Goal: Navigation & Orientation: Find specific page/section

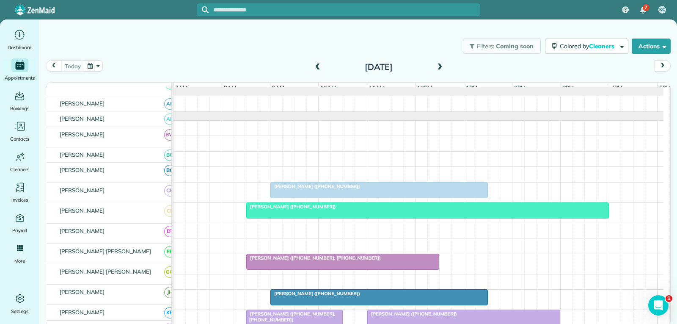
scroll to position [127, 0]
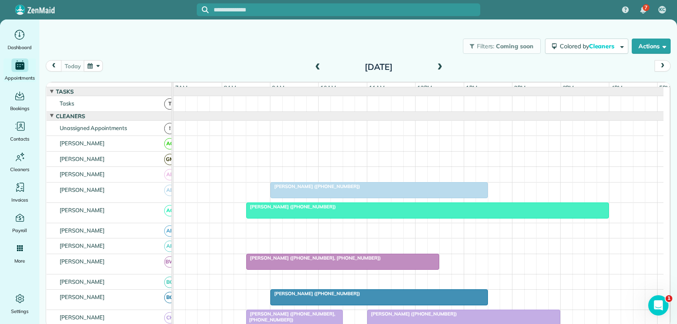
click at [373, 189] on div "[PERSON_NAME] ([PHONE_NUMBER])" at bounding box center [379, 186] width 213 height 6
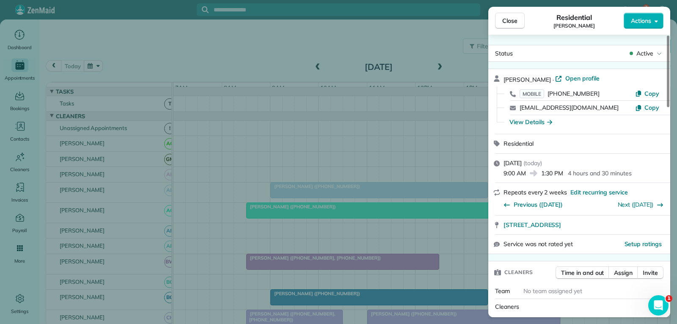
scroll to position [42, 0]
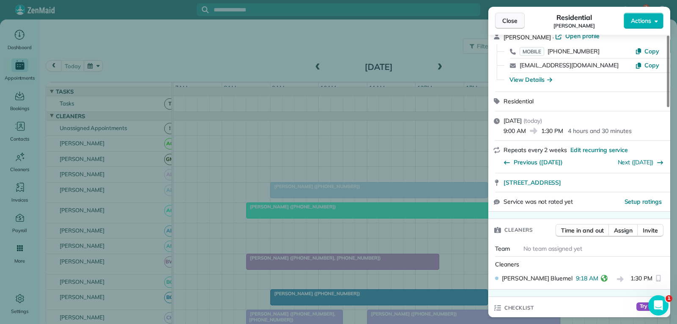
click at [512, 20] on span "Close" at bounding box center [510, 21] width 15 height 8
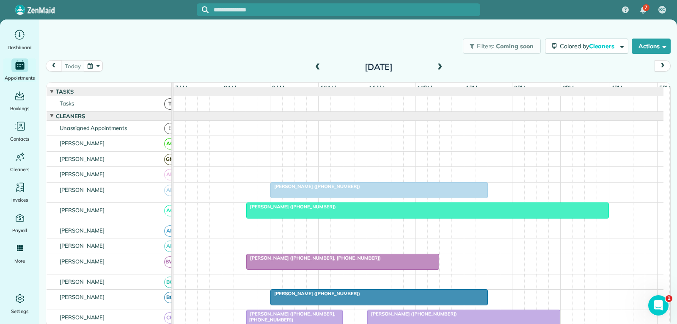
scroll to position [85, 0]
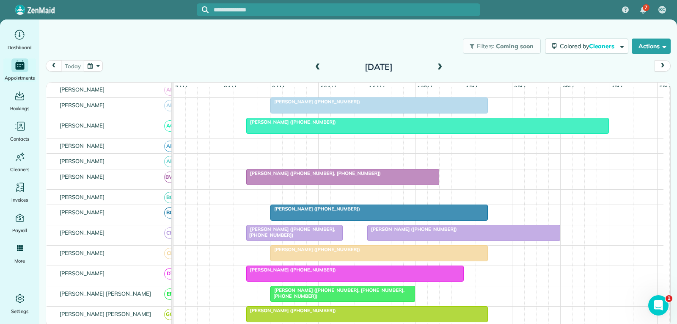
click at [392, 176] on div "Andy Nelson (+18173600660, +12143001757)" at bounding box center [343, 173] width 188 height 6
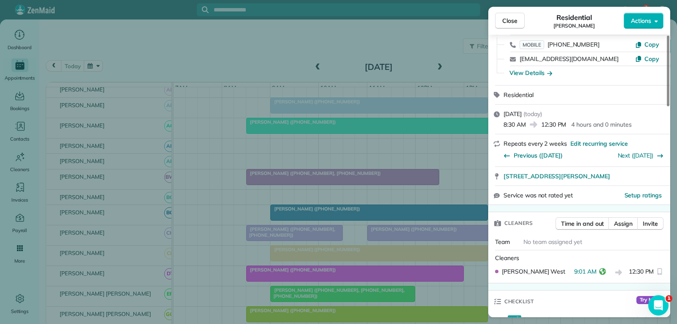
scroll to position [85, 0]
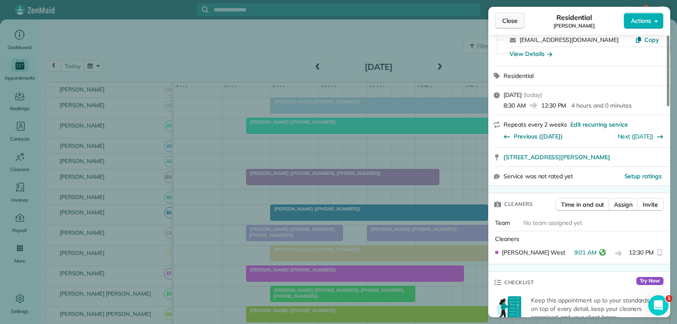
click at [503, 20] on span "Close" at bounding box center [510, 21] width 15 height 8
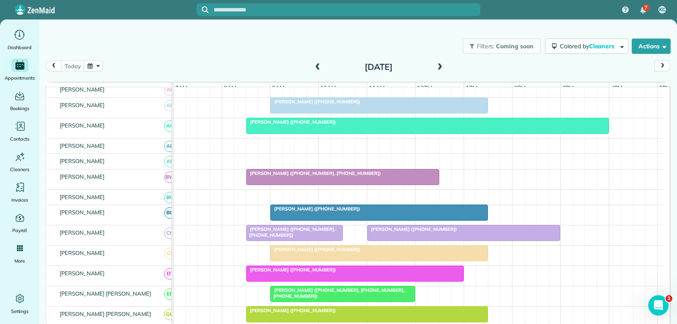
click at [307, 218] on div at bounding box center [379, 212] width 217 height 15
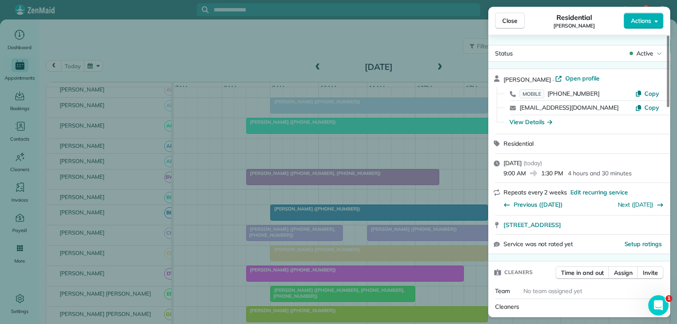
scroll to position [42, 0]
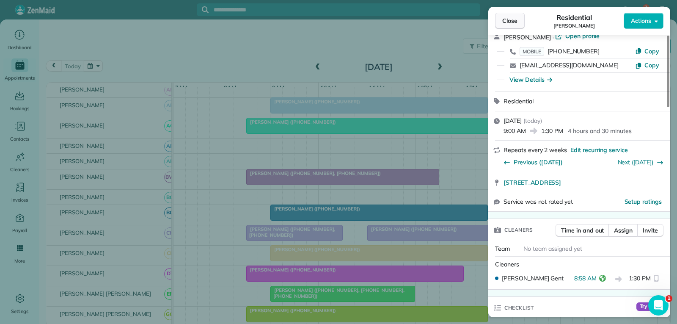
click at [519, 18] on button "Close" at bounding box center [510, 21] width 30 height 16
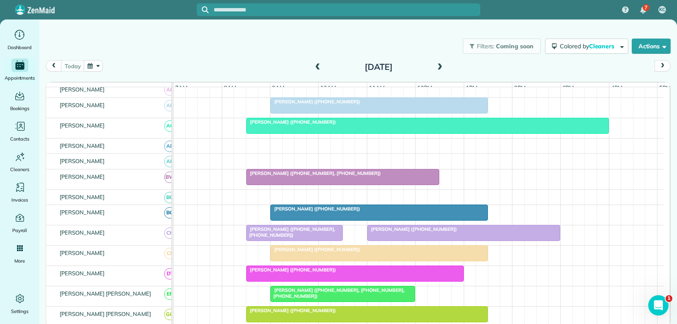
click at [364, 261] on div at bounding box center [379, 253] width 217 height 15
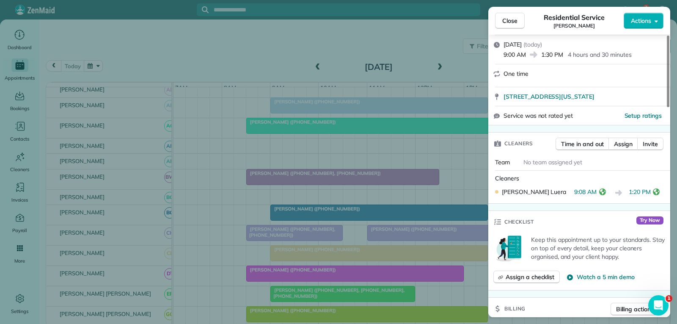
scroll to position [127, 0]
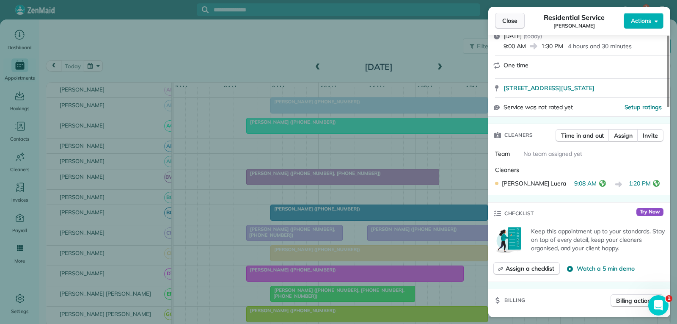
click at [509, 21] on span "Close" at bounding box center [510, 21] width 15 height 8
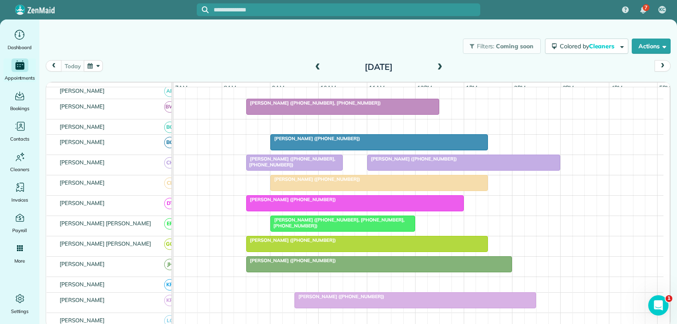
scroll to position [169, 0]
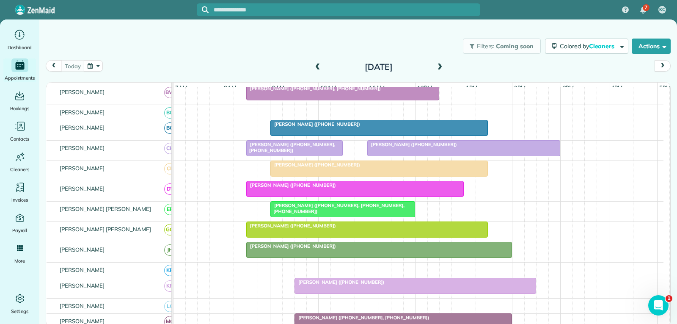
click at [372, 188] on div "[PERSON_NAME] ([PHONE_NUMBER])" at bounding box center [355, 185] width 213 height 6
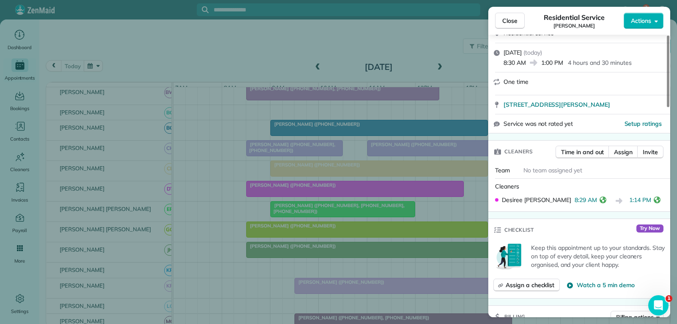
scroll to position [169, 0]
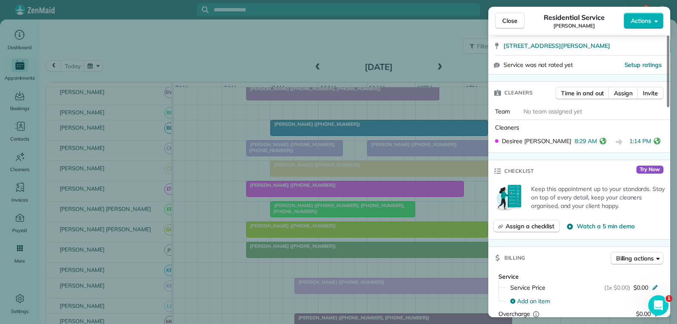
drag, startPoint x: 508, startPoint y: 19, endPoint x: 504, endPoint y: 22, distance: 5.8
click at [508, 19] on span "Close" at bounding box center [510, 21] width 15 height 8
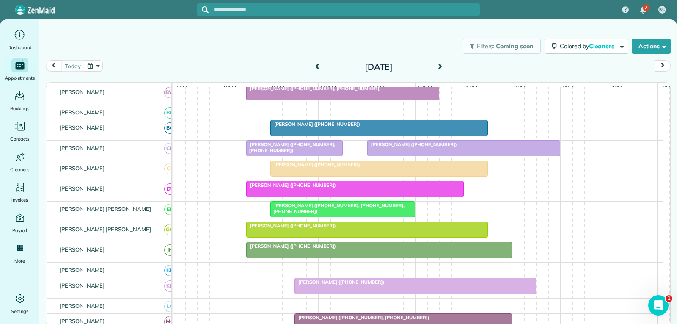
click at [343, 211] on span "Gary Hopper (+18174750159, +18175165626, +18172875278)" at bounding box center [337, 208] width 135 height 12
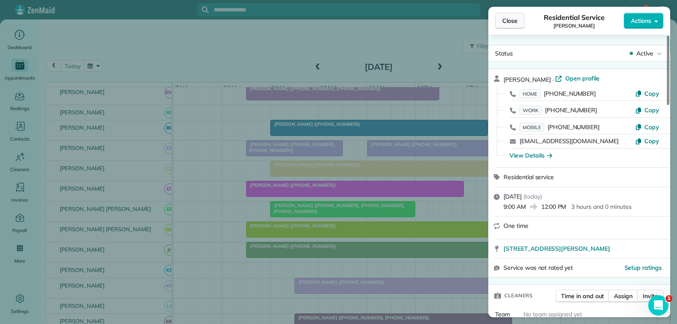
click at [513, 17] on span "Close" at bounding box center [510, 21] width 15 height 8
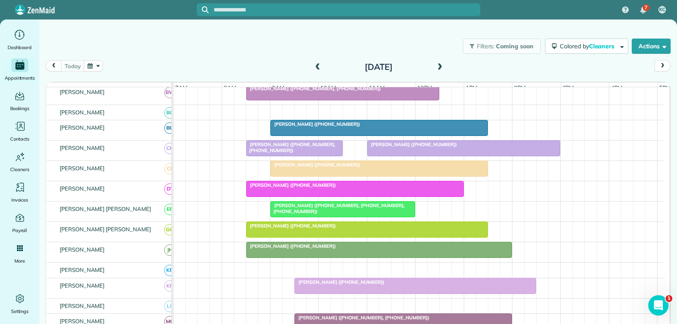
click at [380, 229] on div "[PERSON_NAME] ([PHONE_NUMBER])" at bounding box center [367, 226] width 237 height 6
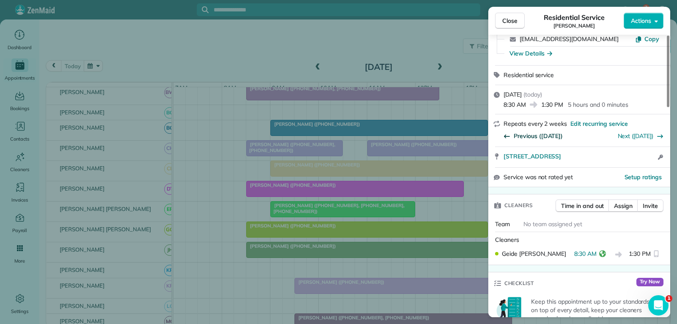
scroll to position [85, 0]
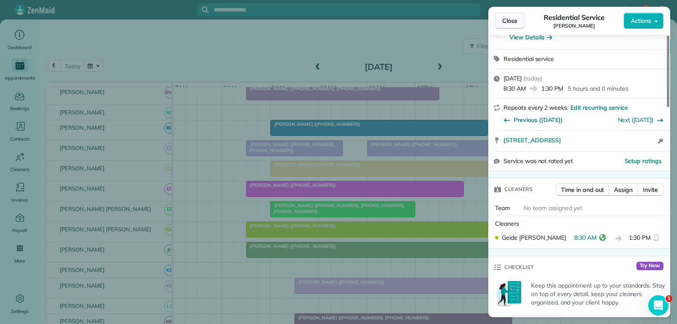
click at [508, 24] on span "Close" at bounding box center [510, 21] width 15 height 8
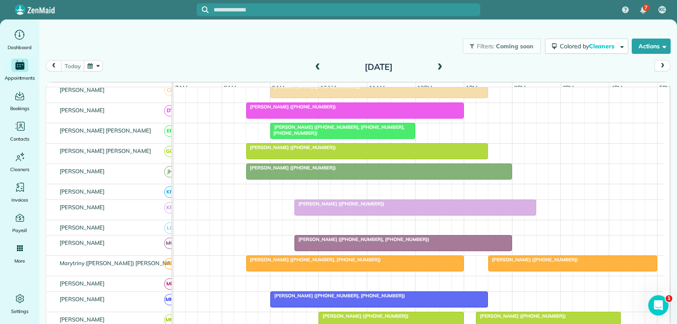
scroll to position [296, 0]
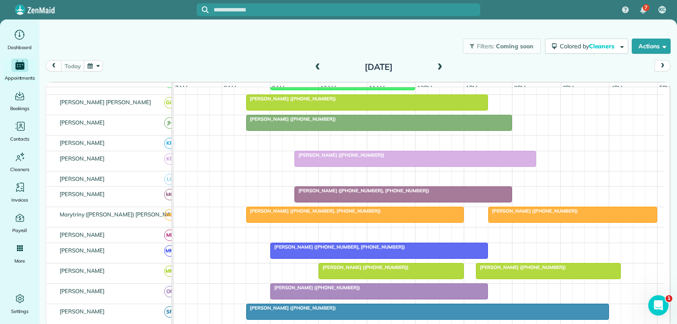
click at [356, 193] on div "Pamela Graham (+18173201211, +18174287440)" at bounding box center [403, 191] width 213 height 6
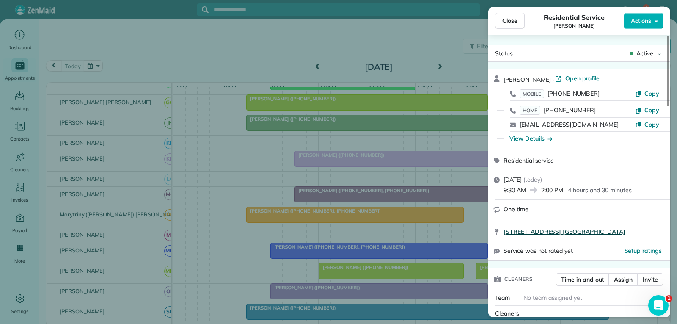
scroll to position [129, 0]
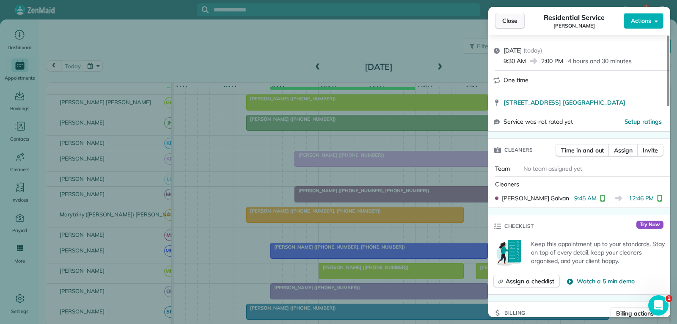
click at [511, 19] on span "Close" at bounding box center [510, 21] width 15 height 8
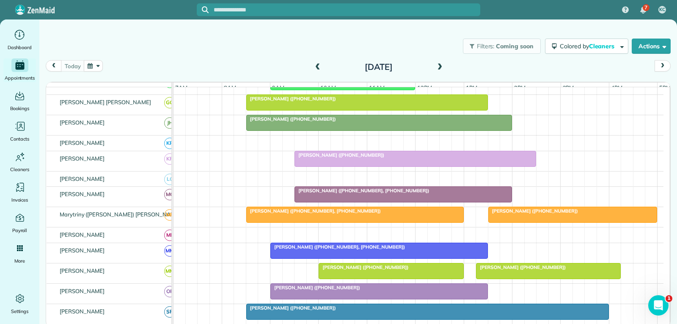
click at [454, 214] on div "[PERSON_NAME] ([PHONE_NUMBER], [PHONE_NUMBER])" at bounding box center [355, 211] width 213 height 6
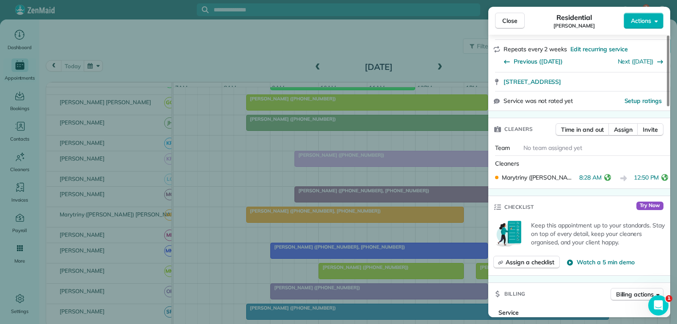
scroll to position [169, 0]
drag, startPoint x: 510, startPoint y: 19, endPoint x: 505, endPoint y: 41, distance: 22.1
click at [510, 19] on span "Close" at bounding box center [510, 21] width 15 height 8
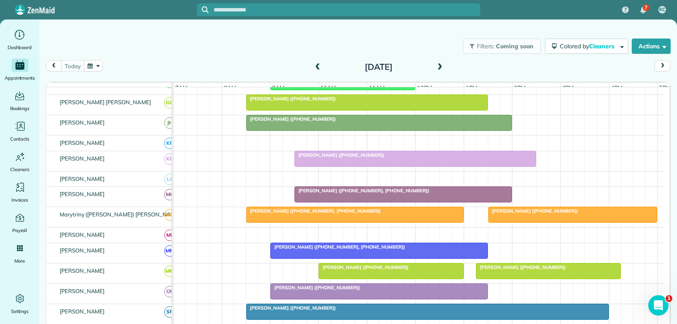
click at [517, 222] on div at bounding box center [573, 214] width 168 height 15
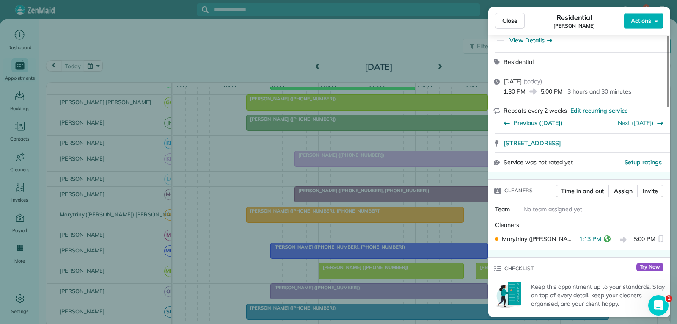
scroll to position [85, 0]
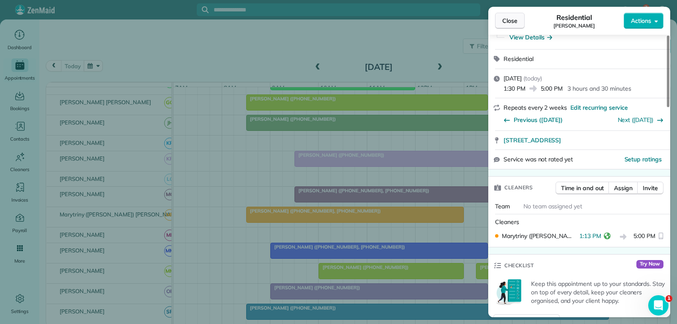
click at [508, 18] on span "Close" at bounding box center [510, 21] width 15 height 8
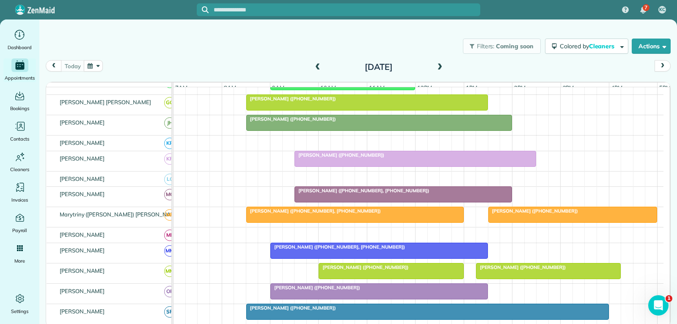
scroll to position [381, 0]
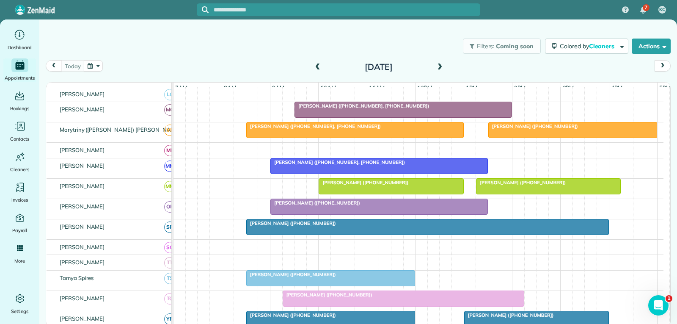
click at [372, 212] on div at bounding box center [379, 206] width 217 height 15
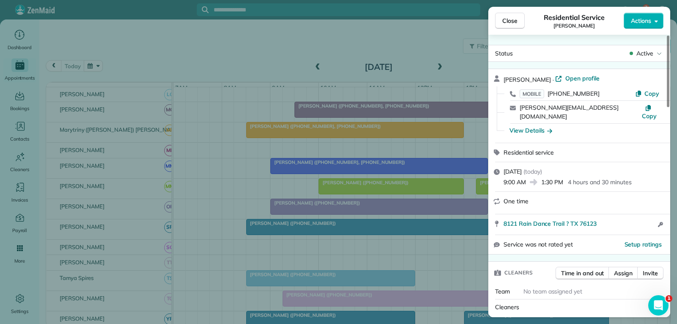
scroll to position [42, 0]
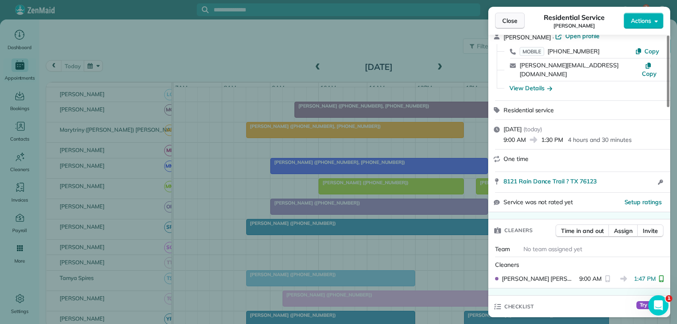
click at [512, 23] on span "Close" at bounding box center [510, 21] width 15 height 8
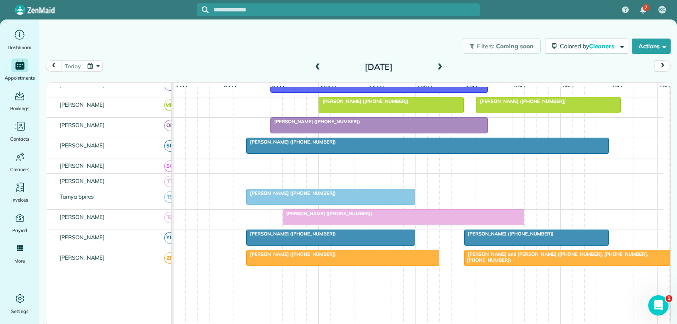
scroll to position [466, 0]
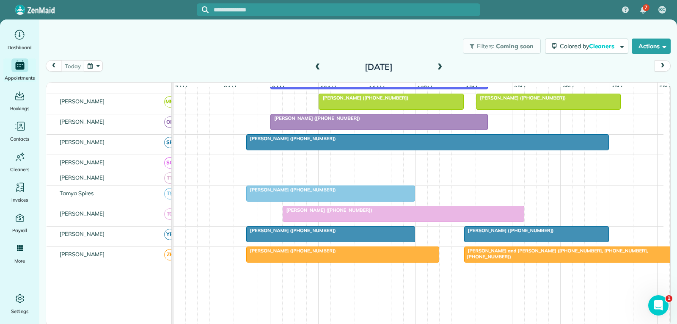
click at [381, 221] on div at bounding box center [403, 213] width 241 height 15
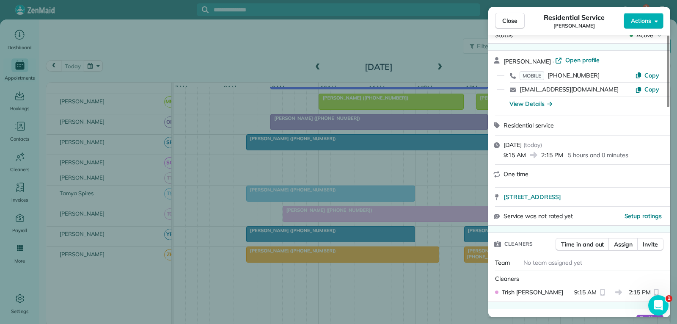
scroll to position [42, 0]
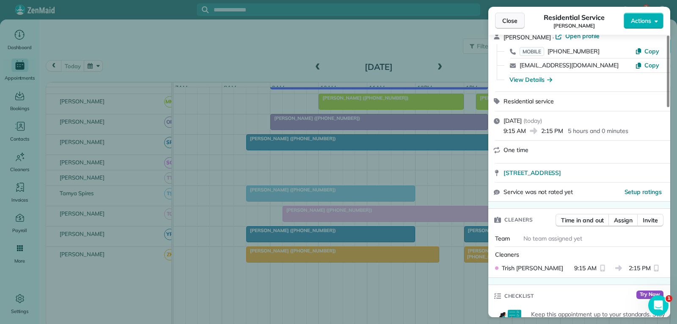
click at [512, 24] on span "Close" at bounding box center [510, 21] width 15 height 8
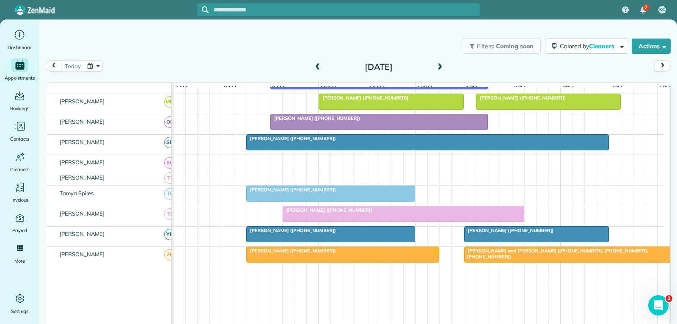
click at [502, 241] on div at bounding box center [537, 233] width 144 height 15
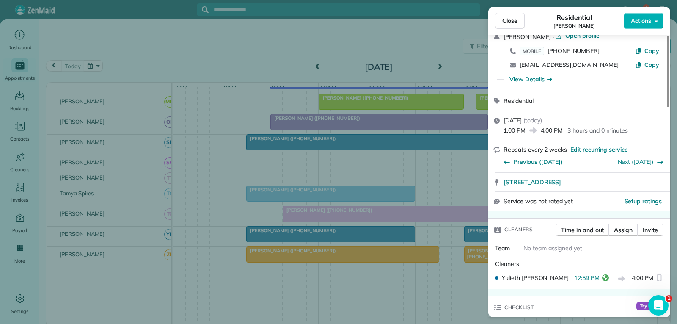
scroll to position [42, 0]
click at [512, 20] on span "Close" at bounding box center [510, 21] width 15 height 8
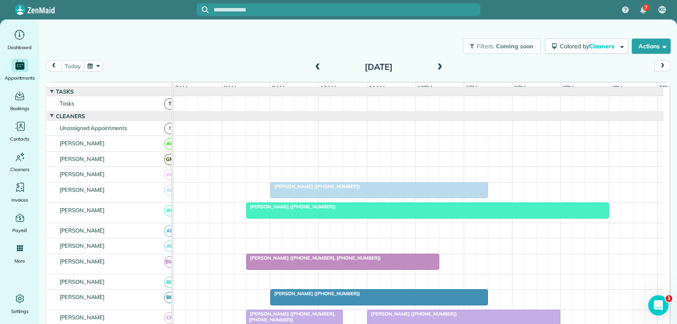
click at [364, 189] on div "[PERSON_NAME] ([PHONE_NUMBER])" at bounding box center [379, 186] width 213 height 6
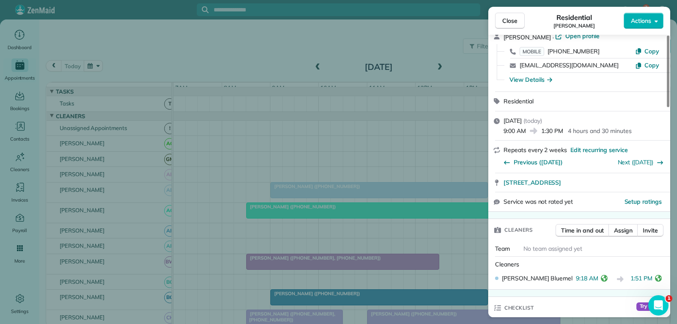
scroll to position [127, 0]
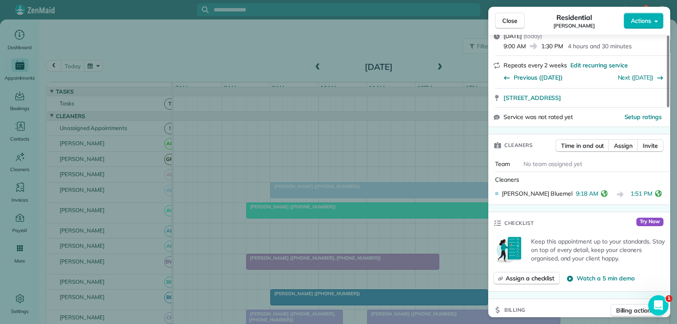
drag, startPoint x: 514, startPoint y: 17, endPoint x: 508, endPoint y: 19, distance: 6.6
click at [514, 17] on span "Close" at bounding box center [510, 21] width 15 height 8
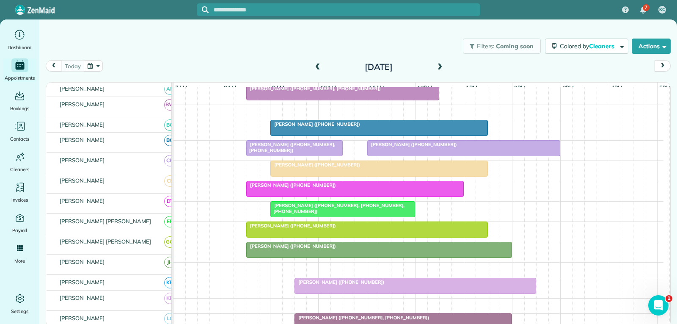
scroll to position [169, 0]
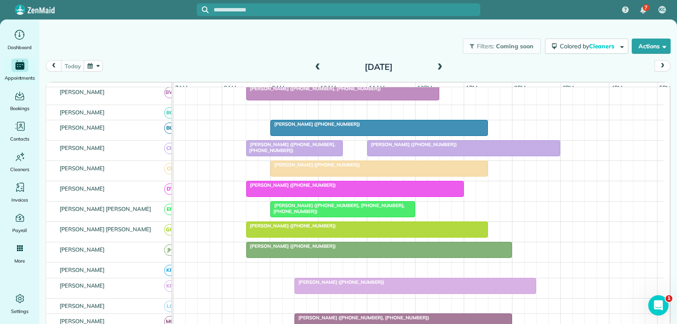
click at [466, 127] on div "[PERSON_NAME] ([PHONE_NUMBER])" at bounding box center [379, 124] width 213 height 6
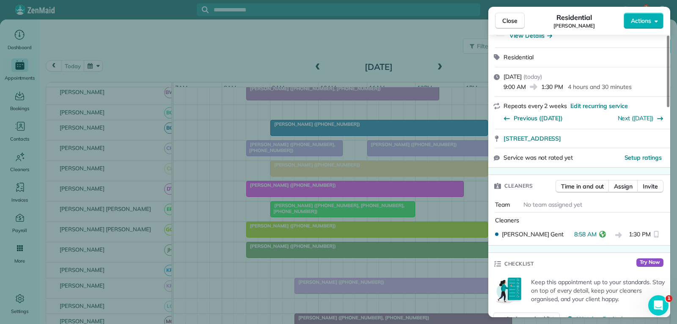
scroll to position [213, 0]
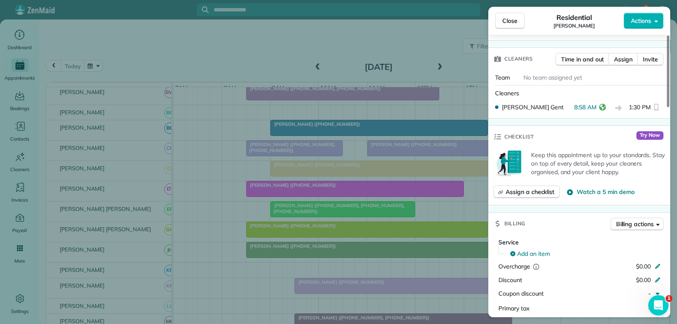
click at [516, 17] on span "Close" at bounding box center [510, 21] width 15 height 8
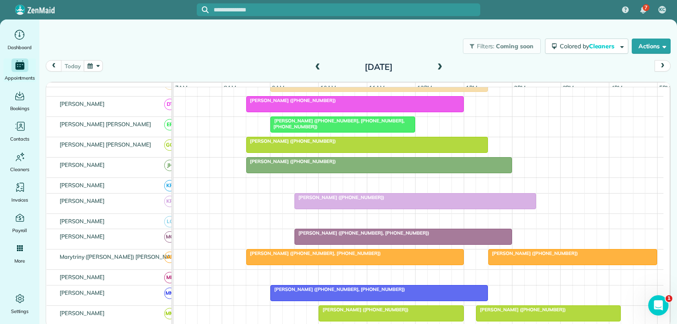
click at [340, 152] on div at bounding box center [367, 144] width 241 height 15
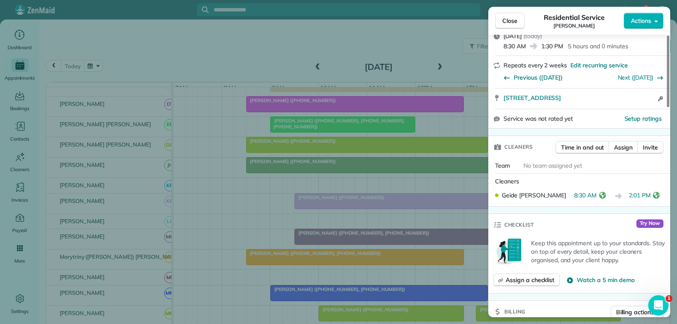
click at [510, 19] on span "Close" at bounding box center [510, 21] width 15 height 8
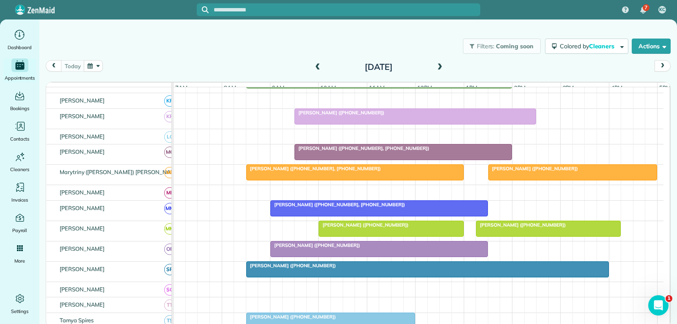
scroll to position [296, 0]
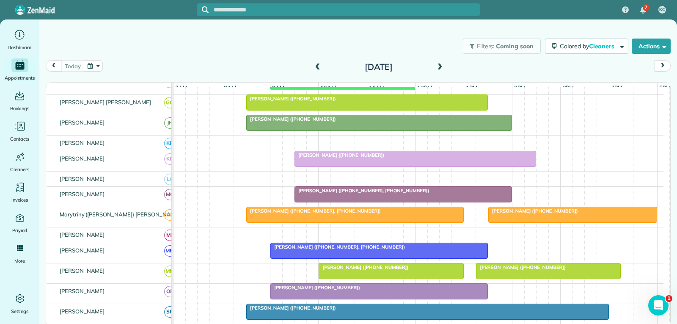
click at [434, 130] on div at bounding box center [379, 122] width 265 height 15
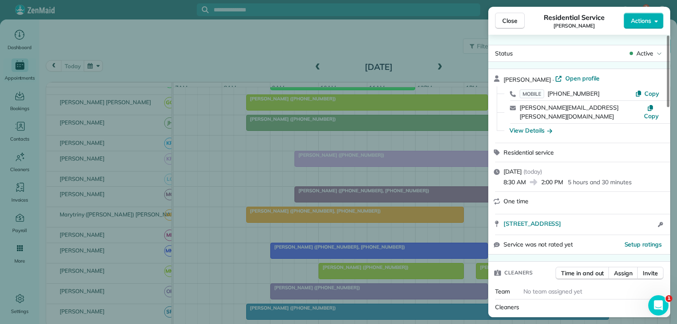
scroll to position [85, 0]
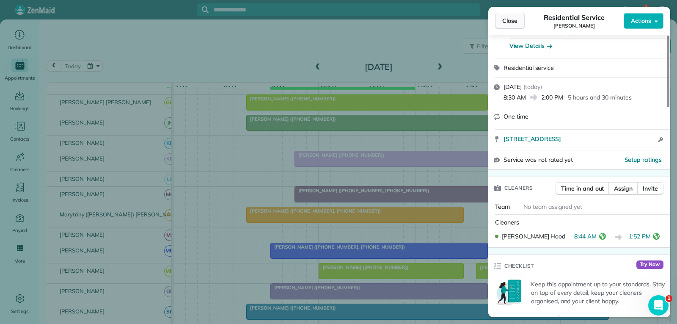
click at [505, 23] on span "Close" at bounding box center [510, 21] width 15 height 8
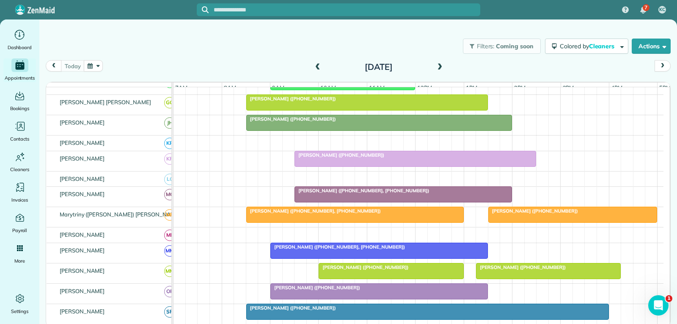
click at [424, 158] on div "[PERSON_NAME] ([PHONE_NUMBER])" at bounding box center [415, 155] width 237 height 6
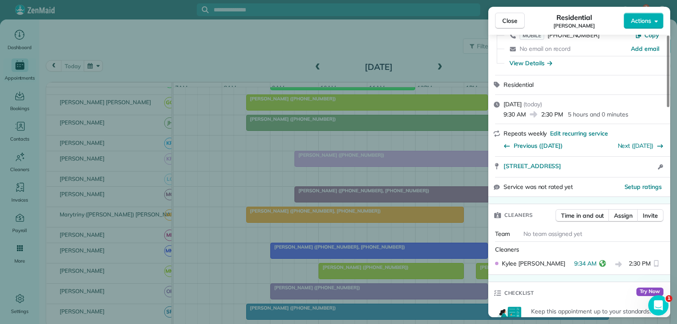
scroll to position [127, 0]
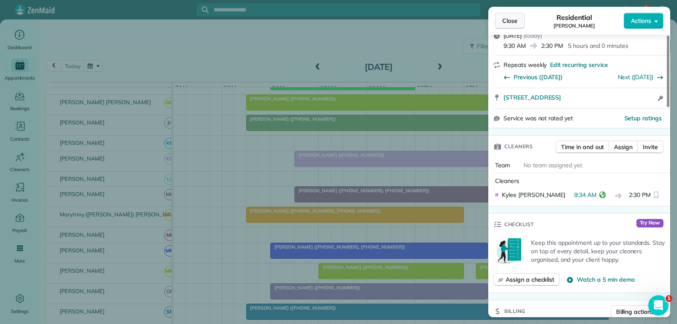
click at [514, 21] on span "Close" at bounding box center [510, 21] width 15 height 8
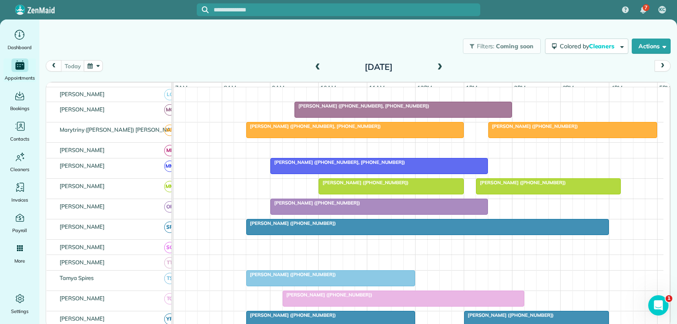
scroll to position [423, 0]
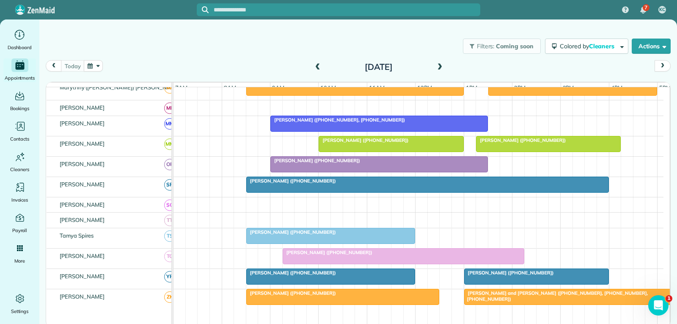
click at [430, 123] on div "[PERSON_NAME] ([PHONE_NUMBER], [PHONE_NUMBER])" at bounding box center [379, 120] width 213 height 6
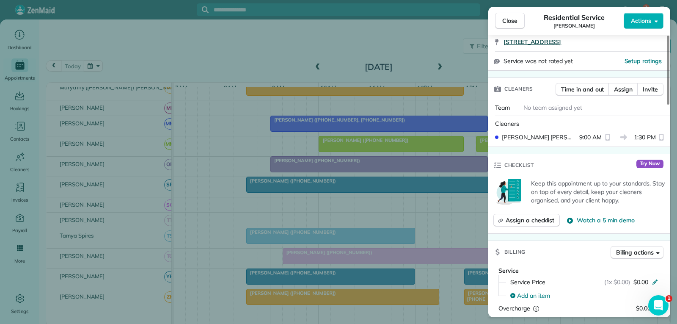
scroll to position [212, 0]
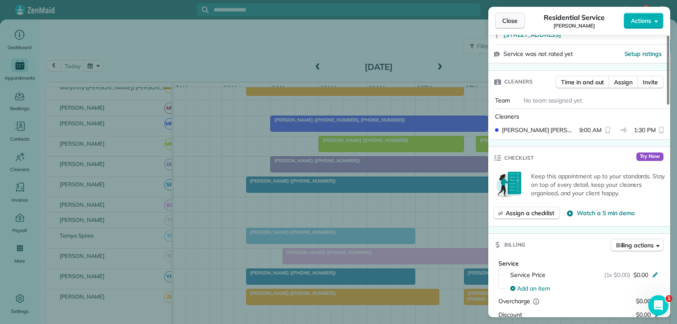
click at [506, 18] on span "Close" at bounding box center [510, 21] width 15 height 8
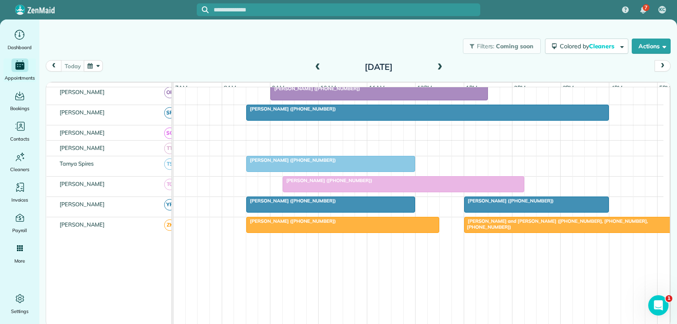
scroll to position [508, 0]
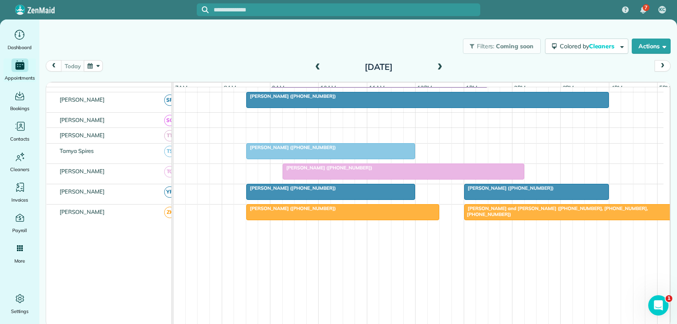
click at [458, 179] on div at bounding box center [403, 171] width 241 height 15
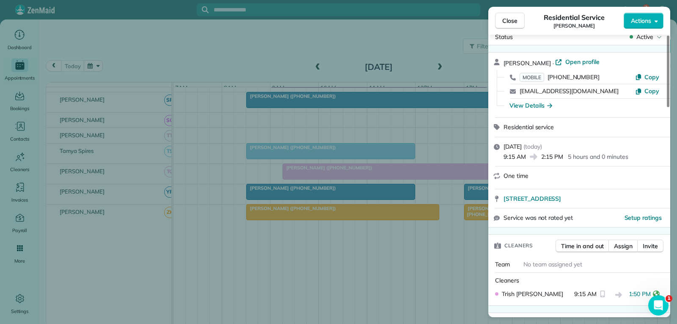
scroll to position [42, 0]
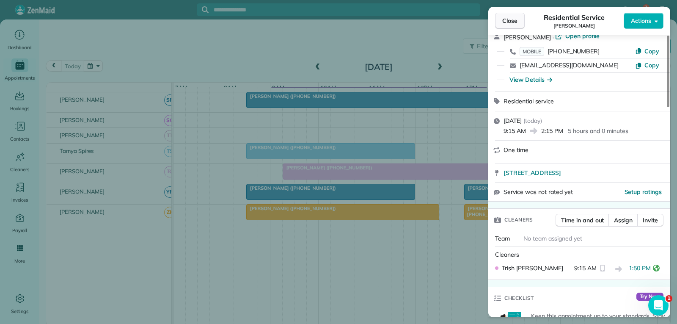
click at [516, 22] on span "Close" at bounding box center [510, 21] width 15 height 8
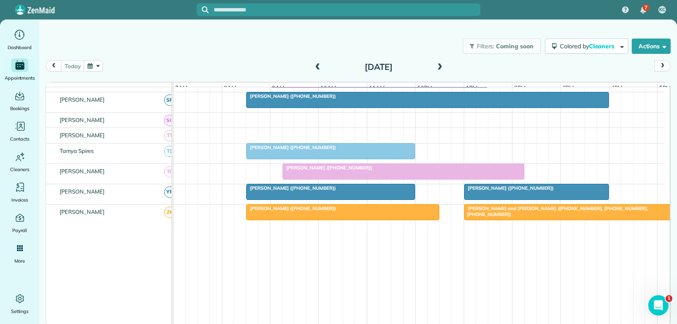
scroll to position [529, 0]
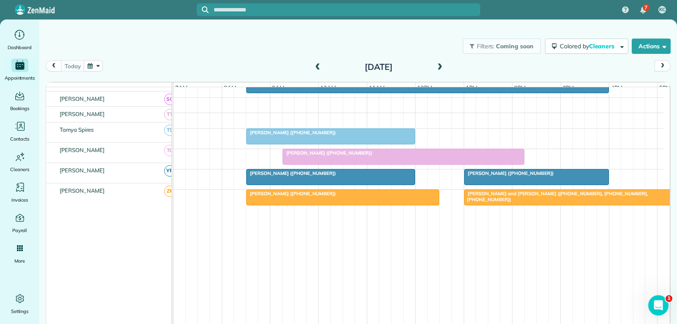
click at [575, 176] on div "[PERSON_NAME] ([PHONE_NUMBER])" at bounding box center [537, 173] width 140 height 6
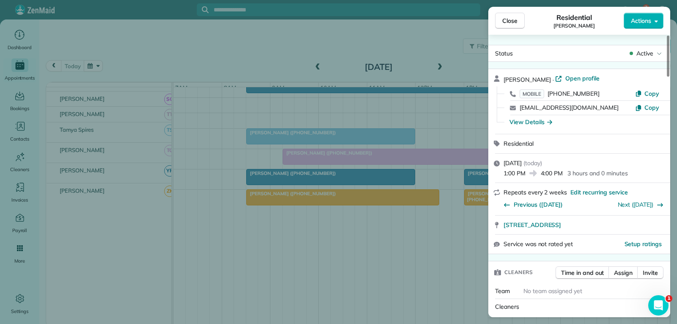
scroll to position [127, 0]
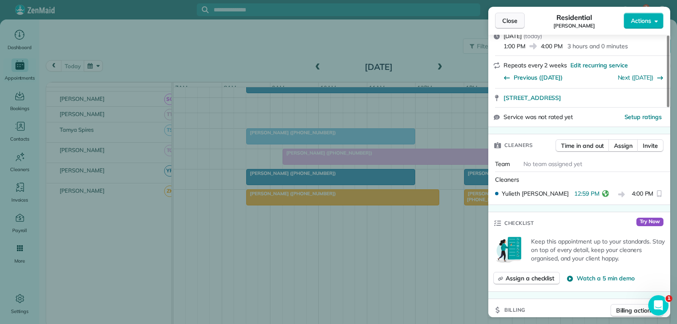
click at [515, 22] on span "Close" at bounding box center [510, 21] width 15 height 8
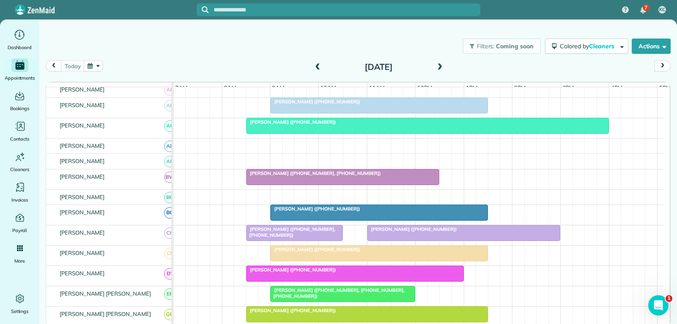
scroll to position [169, 0]
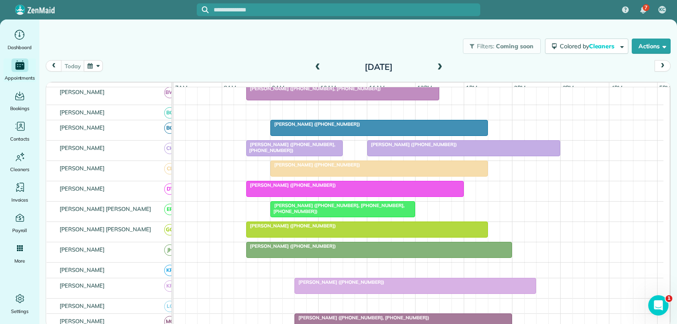
click at [400, 127] on div "[PERSON_NAME] ([PHONE_NUMBER])" at bounding box center [379, 124] width 213 height 6
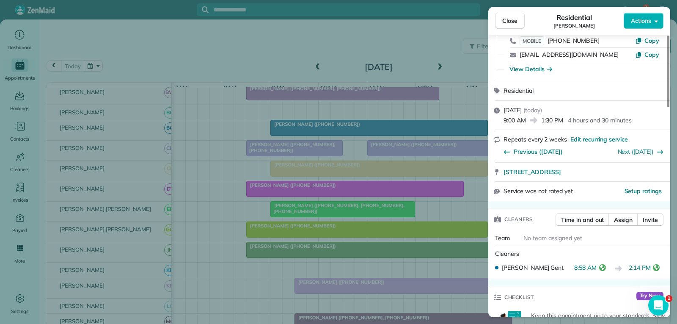
scroll to position [85, 0]
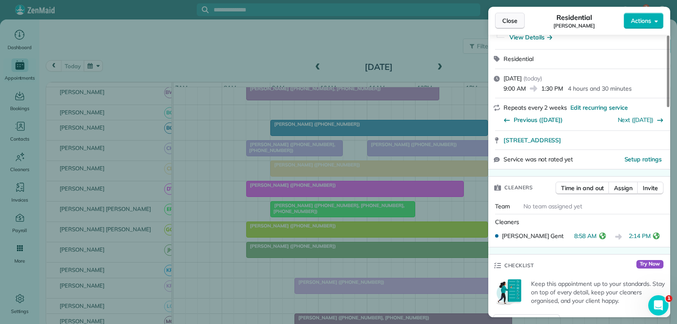
click at [511, 21] on span "Close" at bounding box center [510, 21] width 15 height 8
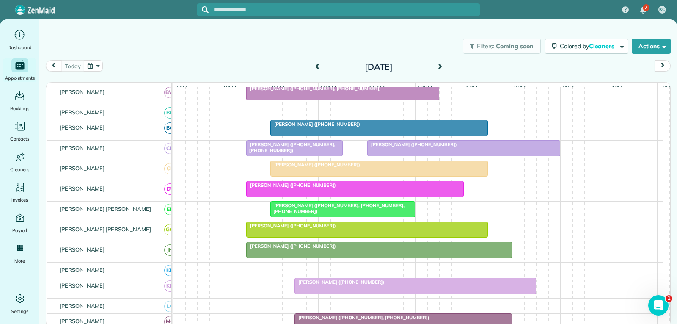
click at [418, 147] on span "[PERSON_NAME] ([PHONE_NUMBER])" at bounding box center [412, 144] width 91 height 6
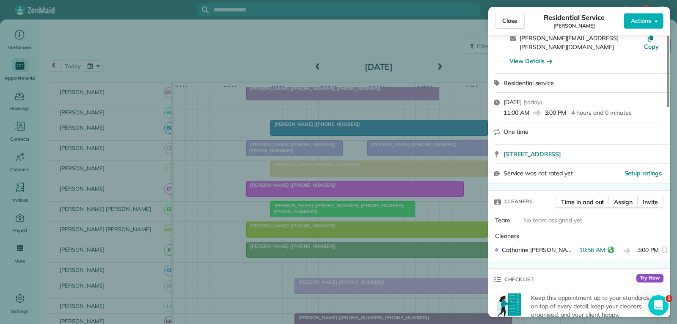
scroll to position [85, 0]
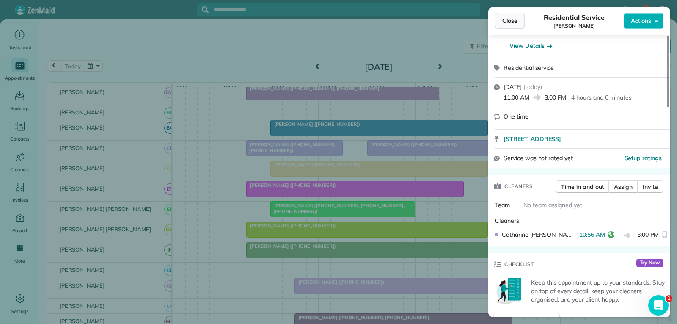
click at [516, 18] on span "Close" at bounding box center [510, 21] width 15 height 8
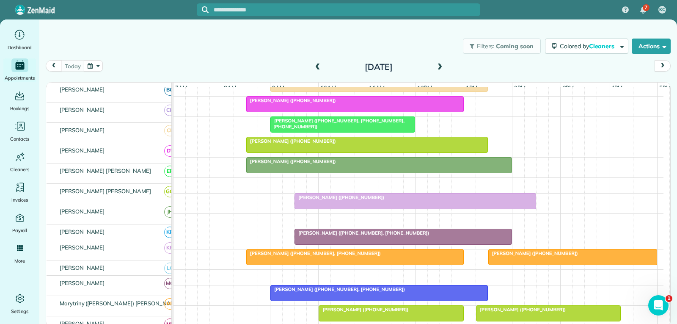
scroll to position [254, 0]
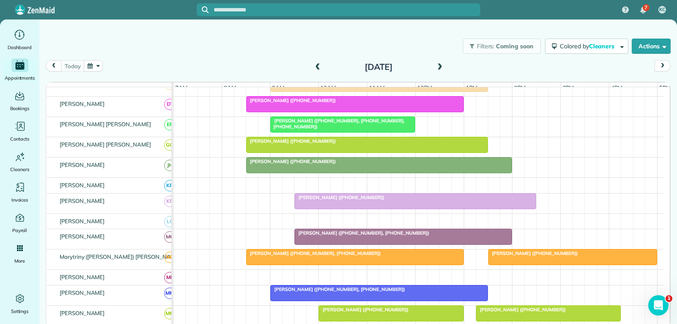
click at [415, 207] on div at bounding box center [415, 200] width 241 height 15
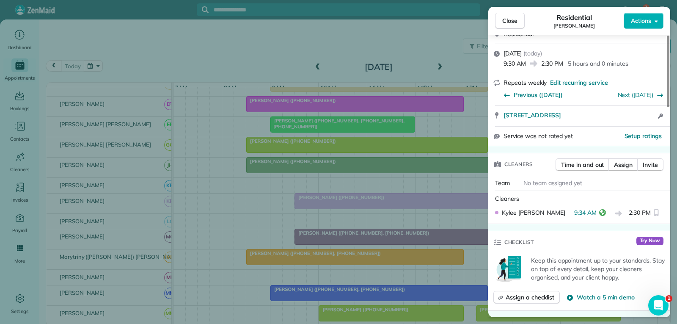
scroll to position [127, 0]
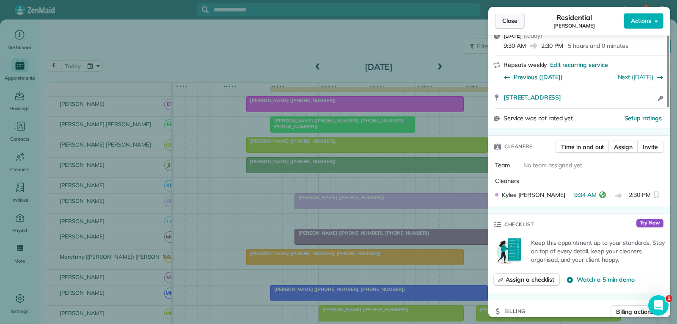
click at [513, 22] on span "Close" at bounding box center [510, 21] width 15 height 8
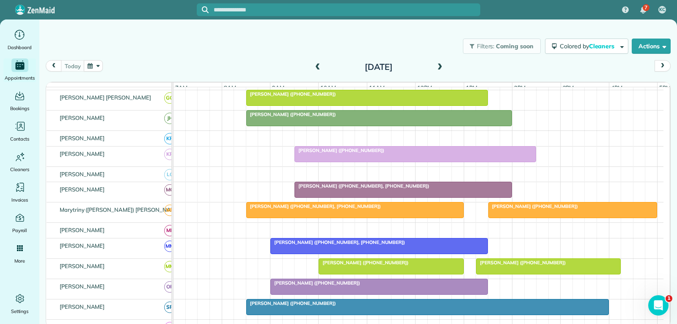
scroll to position [339, 0]
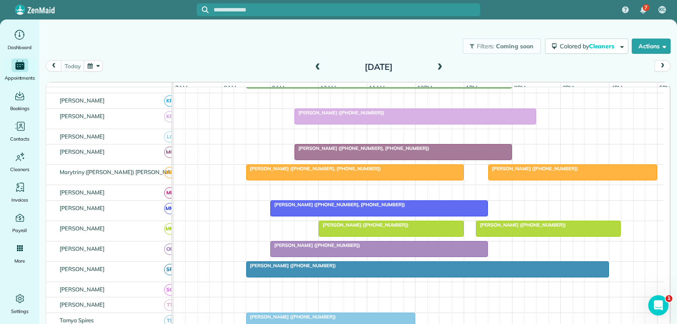
click at [393, 207] on div "[PERSON_NAME] ([PHONE_NUMBER], [PHONE_NUMBER])" at bounding box center [379, 205] width 213 height 6
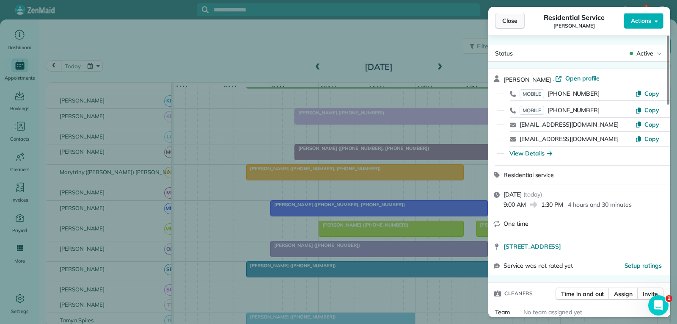
click at [509, 25] on button "Close" at bounding box center [510, 21] width 30 height 16
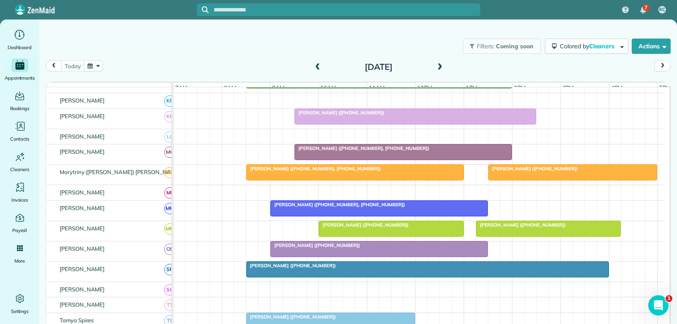
click at [364, 124] on div at bounding box center [415, 116] width 241 height 15
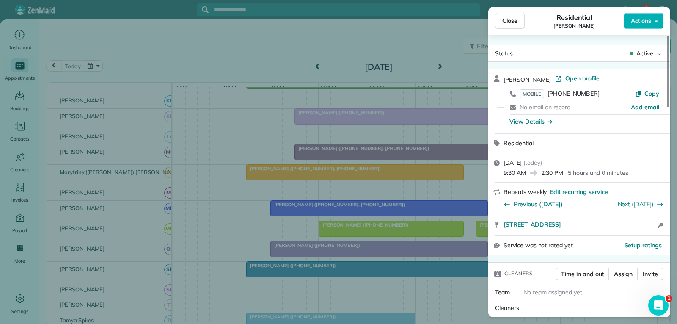
scroll to position [85, 0]
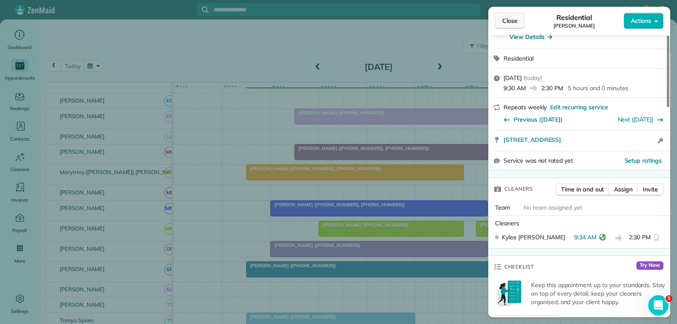
click at [502, 19] on button "Close" at bounding box center [510, 21] width 30 height 16
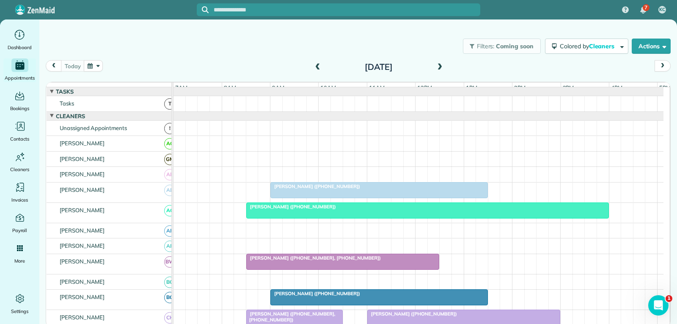
click at [359, 216] on div at bounding box center [428, 210] width 362 height 15
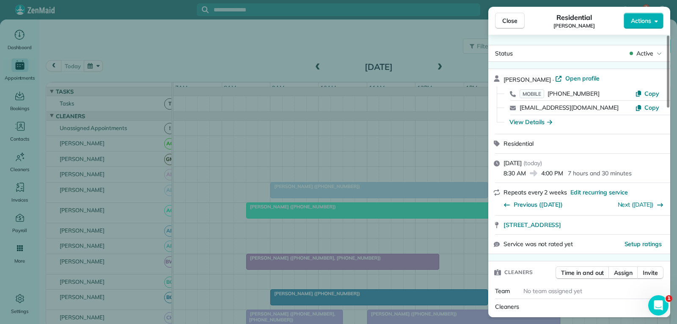
scroll to position [43, 0]
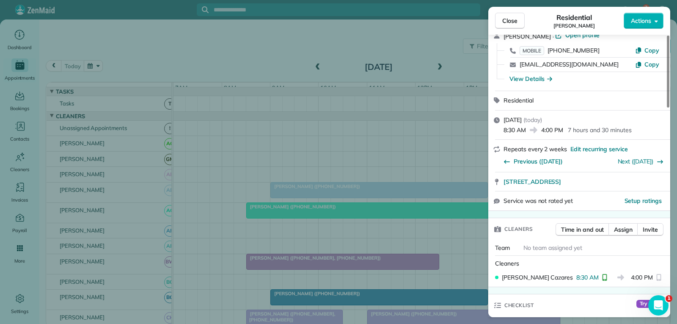
drag, startPoint x: 515, startPoint y: 24, endPoint x: 494, endPoint y: 45, distance: 29.6
click at [515, 24] on span "Close" at bounding box center [510, 21] width 15 height 8
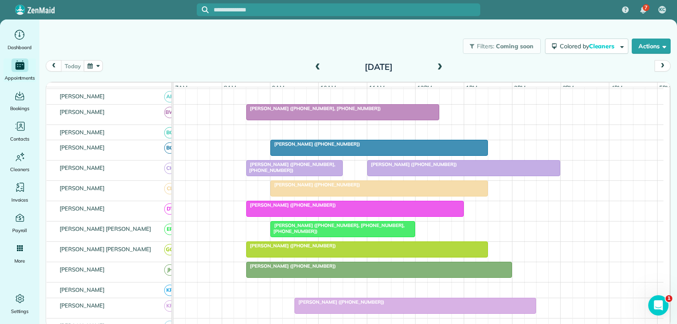
scroll to position [169, 0]
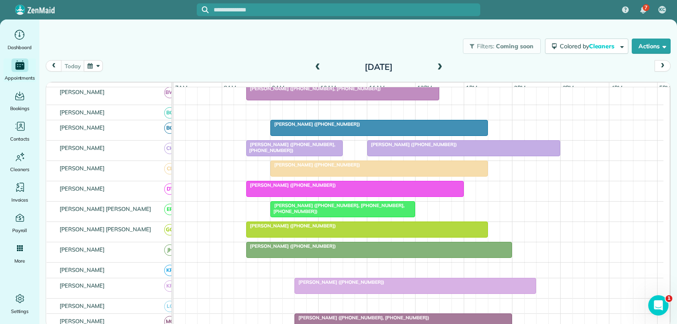
click at [500, 155] on div at bounding box center [464, 148] width 193 height 15
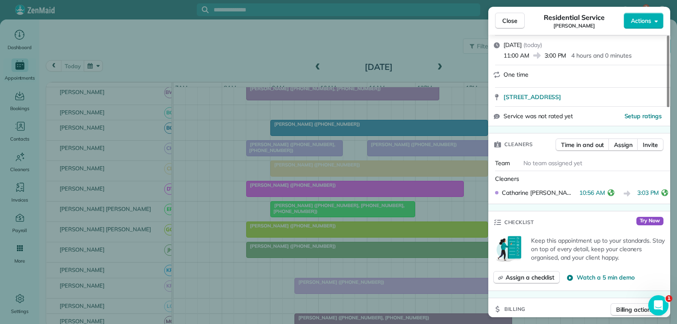
scroll to position [127, 0]
click at [512, 19] on span "Close" at bounding box center [510, 21] width 15 height 8
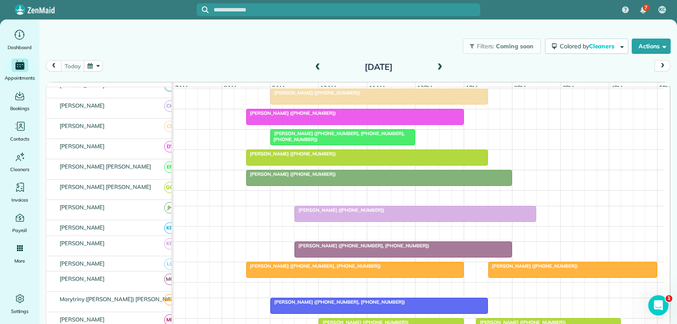
scroll to position [241, 0]
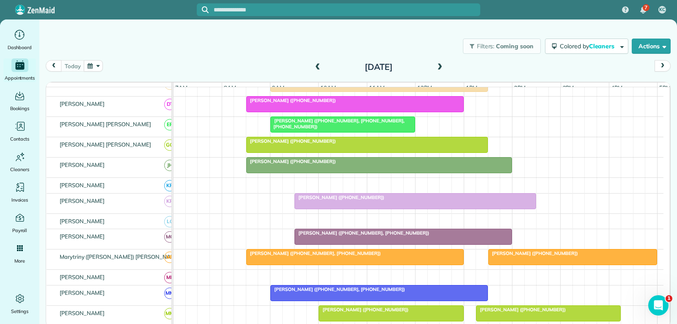
click at [344, 207] on div at bounding box center [415, 200] width 241 height 15
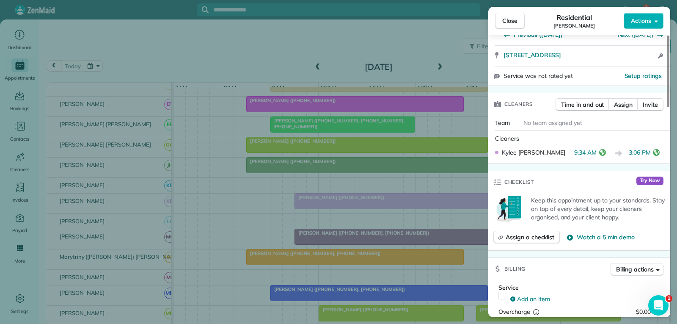
drag, startPoint x: 512, startPoint y: 17, endPoint x: 509, endPoint y: 28, distance: 11.4
click at [512, 17] on span "Close" at bounding box center [510, 21] width 15 height 8
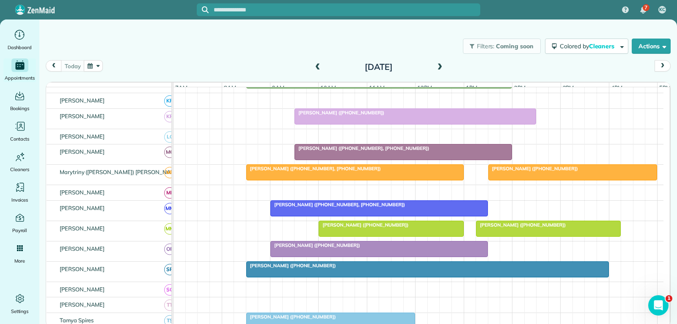
click at [569, 171] on div "[PERSON_NAME] ([PHONE_NUMBER])" at bounding box center [573, 169] width 164 height 6
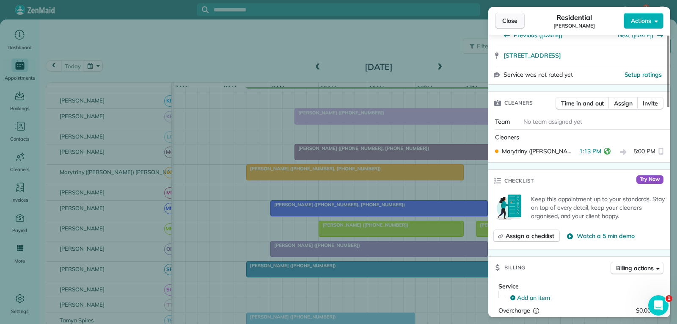
click at [510, 20] on span "Close" at bounding box center [510, 21] width 15 height 8
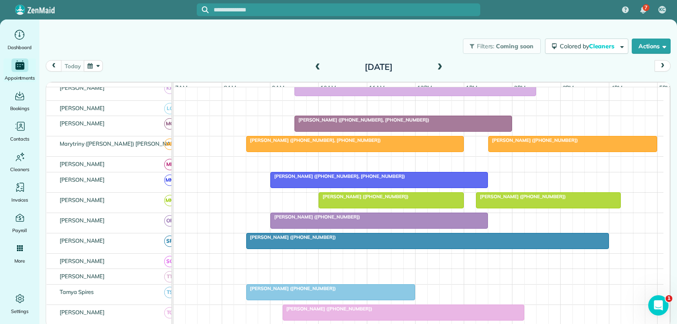
scroll to position [381, 0]
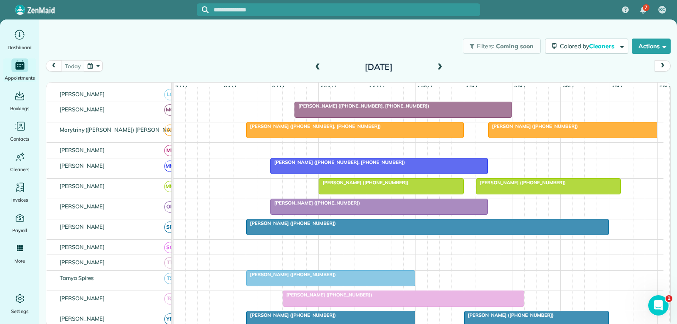
click at [338, 226] on div "[PERSON_NAME] ([PHONE_NUMBER])" at bounding box center [428, 223] width 358 height 6
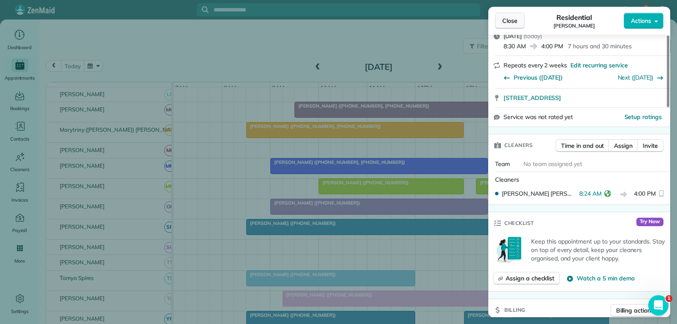
click at [507, 20] on span "Close" at bounding box center [510, 21] width 15 height 8
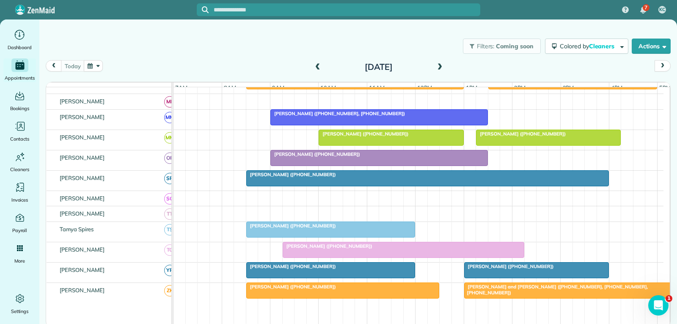
scroll to position [466, 0]
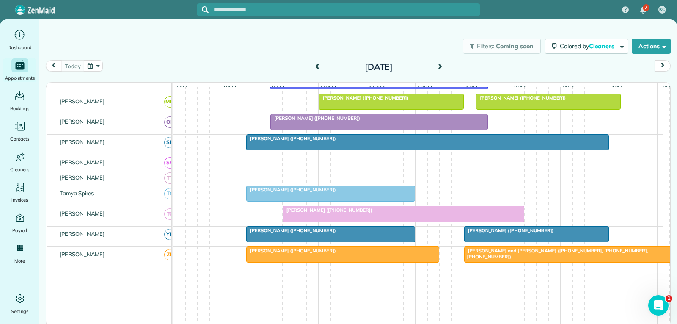
click at [490, 241] on div at bounding box center [537, 233] width 144 height 15
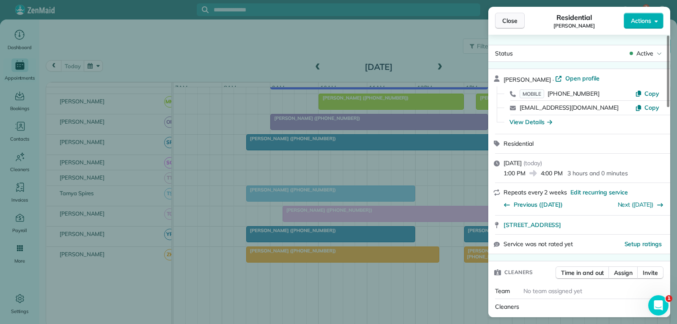
click at [516, 21] on span "Close" at bounding box center [510, 21] width 15 height 8
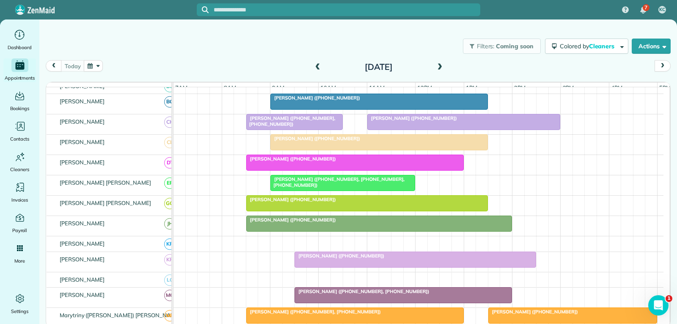
scroll to position [254, 0]
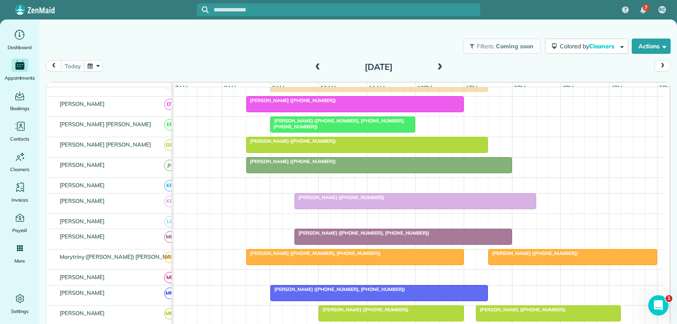
click at [530, 265] on div at bounding box center [573, 256] width 168 height 15
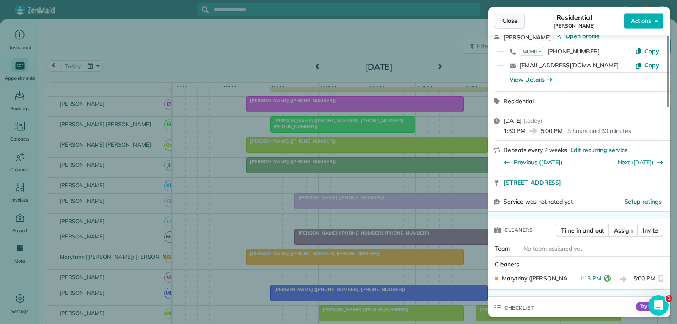
click at [515, 25] on button "Close" at bounding box center [510, 21] width 30 height 16
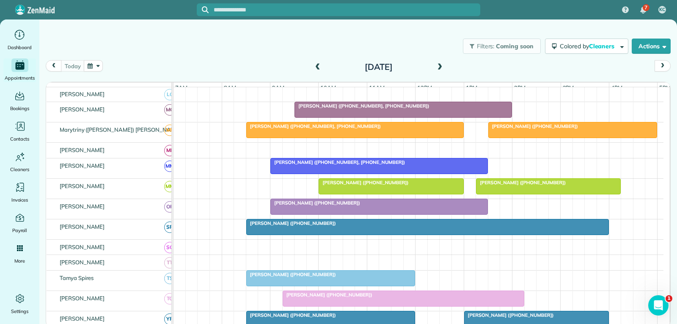
click at [363, 226] on div "[PERSON_NAME] ([PHONE_NUMBER])" at bounding box center [428, 223] width 358 height 6
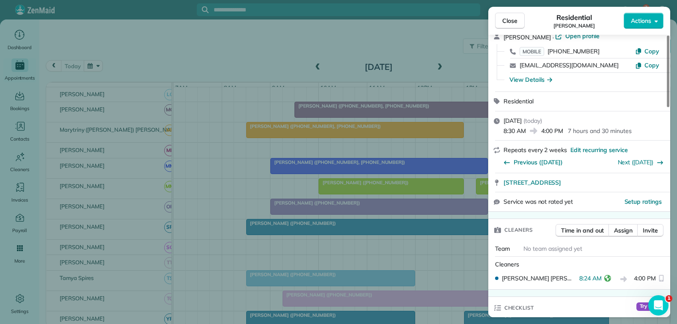
drag, startPoint x: 518, startPoint y: 22, endPoint x: 503, endPoint y: 22, distance: 14.4
click at [518, 22] on button "Close" at bounding box center [510, 21] width 30 height 16
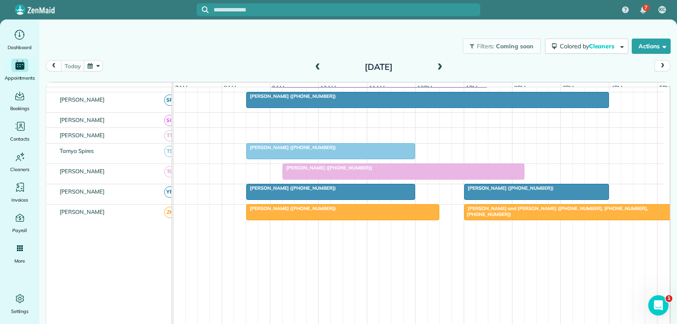
click at [490, 191] on span "[PERSON_NAME] ([PHONE_NUMBER])" at bounding box center [509, 188] width 91 height 6
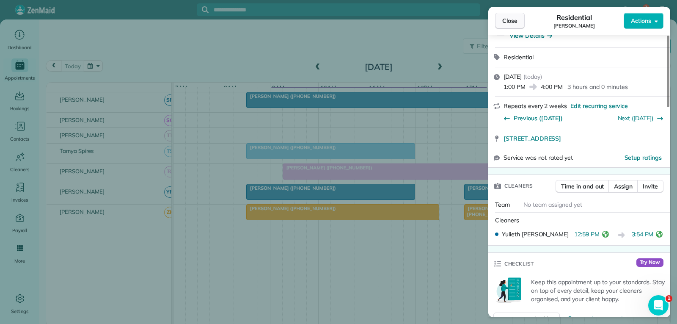
click at [510, 19] on span "Close" at bounding box center [510, 21] width 15 height 8
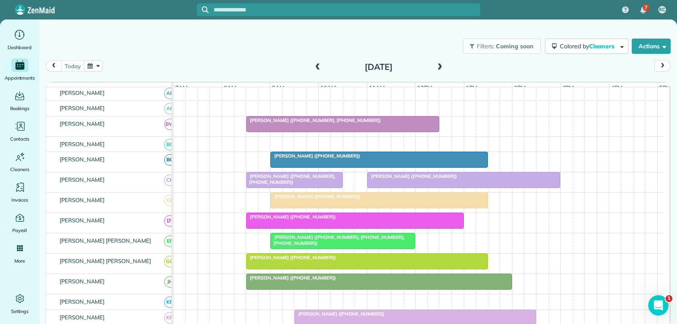
scroll to position [42, 0]
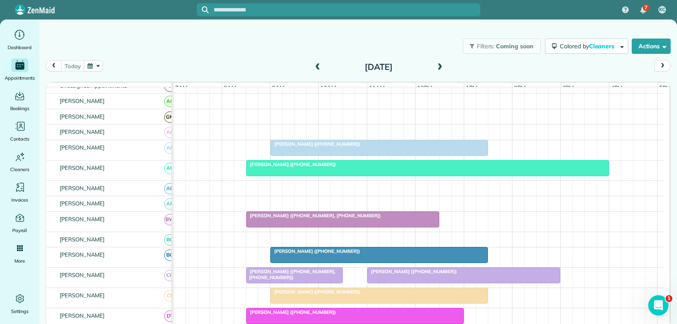
click at [332, 176] on div at bounding box center [428, 167] width 362 height 15
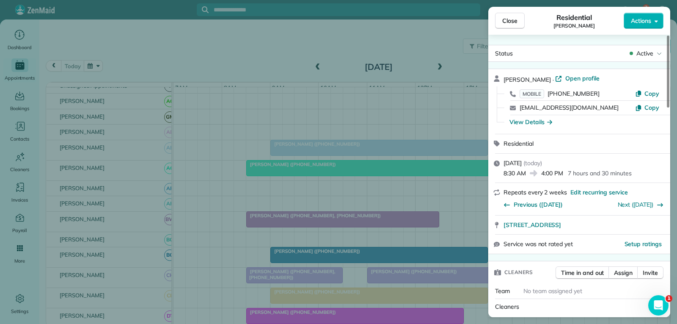
scroll to position [85, 0]
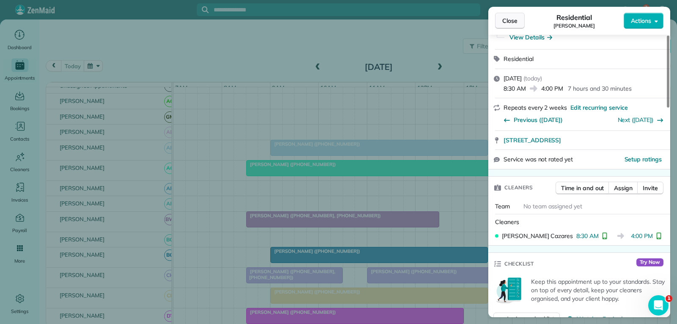
click at [512, 19] on span "Close" at bounding box center [510, 21] width 15 height 8
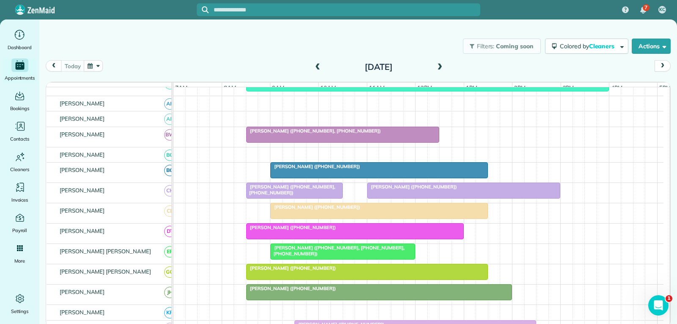
scroll to position [254, 0]
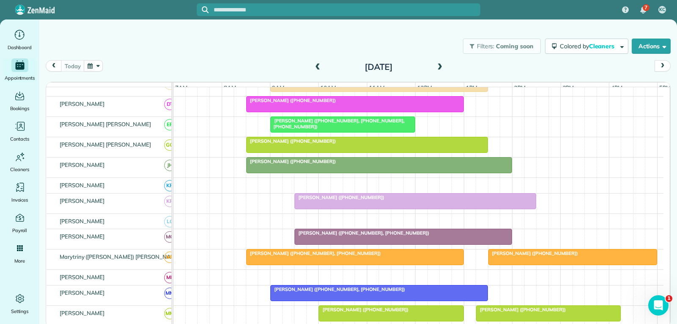
click at [606, 265] on div at bounding box center [573, 256] width 168 height 15
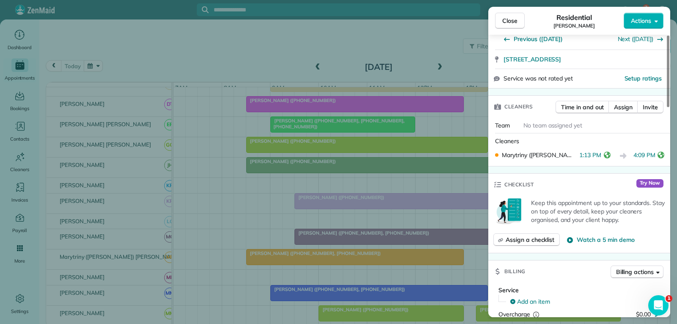
scroll to position [169, 0]
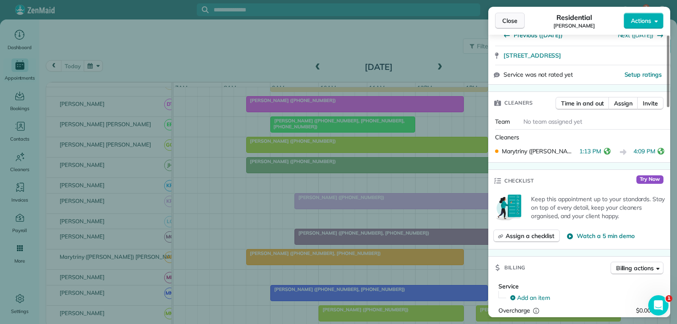
click at [512, 22] on span "Close" at bounding box center [510, 21] width 15 height 8
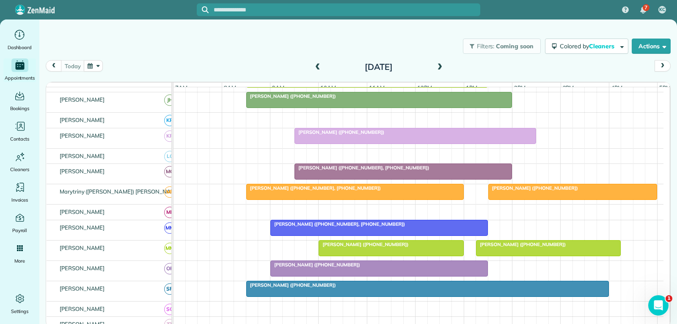
scroll to position [381, 0]
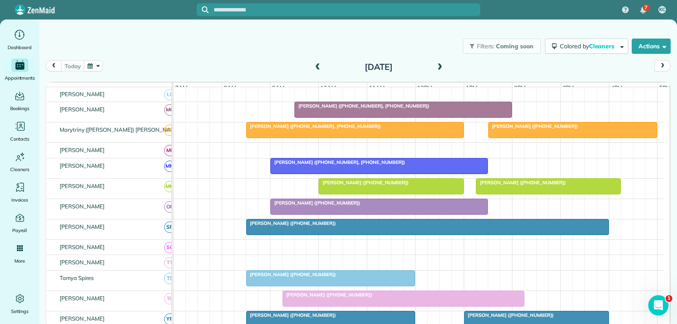
click at [364, 226] on div "[PERSON_NAME] ([PHONE_NUMBER])" at bounding box center [428, 223] width 358 height 6
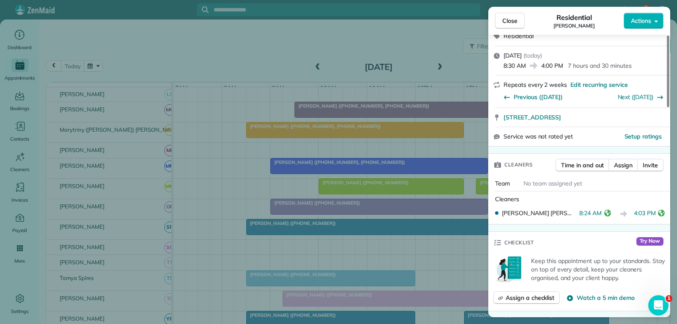
scroll to position [127, 0]
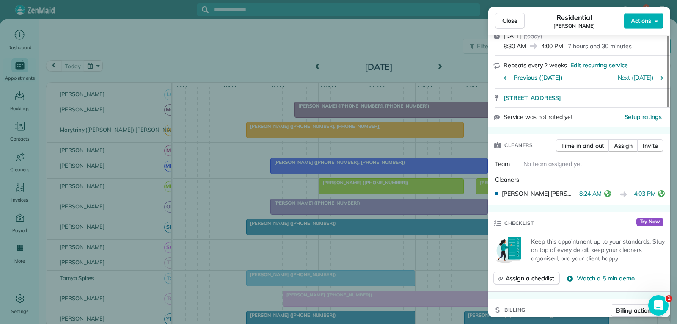
drag, startPoint x: 509, startPoint y: 21, endPoint x: 452, endPoint y: 66, distance: 72.9
click at [509, 21] on span "Close" at bounding box center [510, 21] width 15 height 8
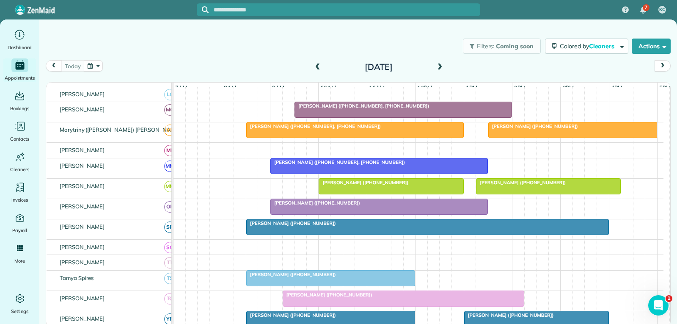
click at [438, 66] on span at bounding box center [439, 68] width 9 height 8
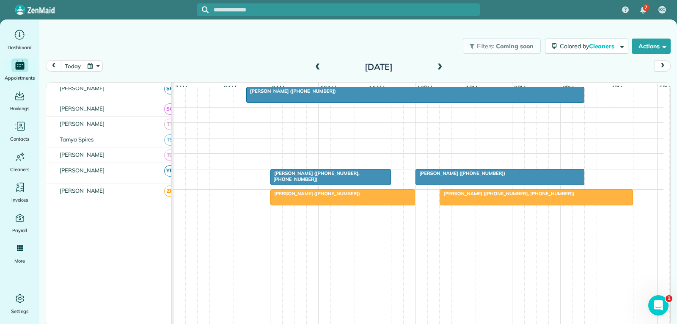
scroll to position [376, 0]
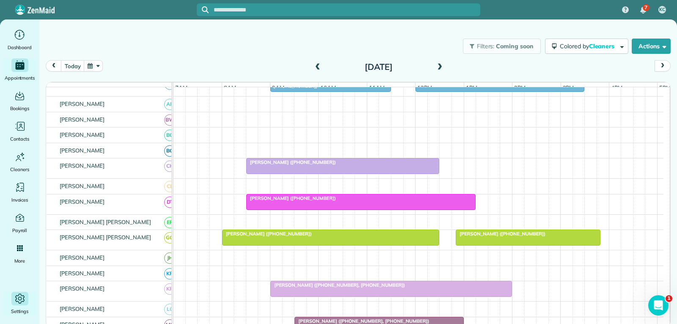
click at [19, 298] on icon "Main" at bounding box center [20, 298] width 13 height 13
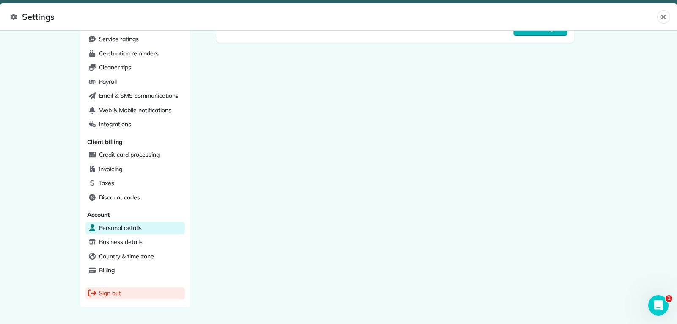
click at [111, 291] on span "Sign out" at bounding box center [110, 293] width 22 height 8
